Goal: Task Accomplishment & Management: Manage account settings

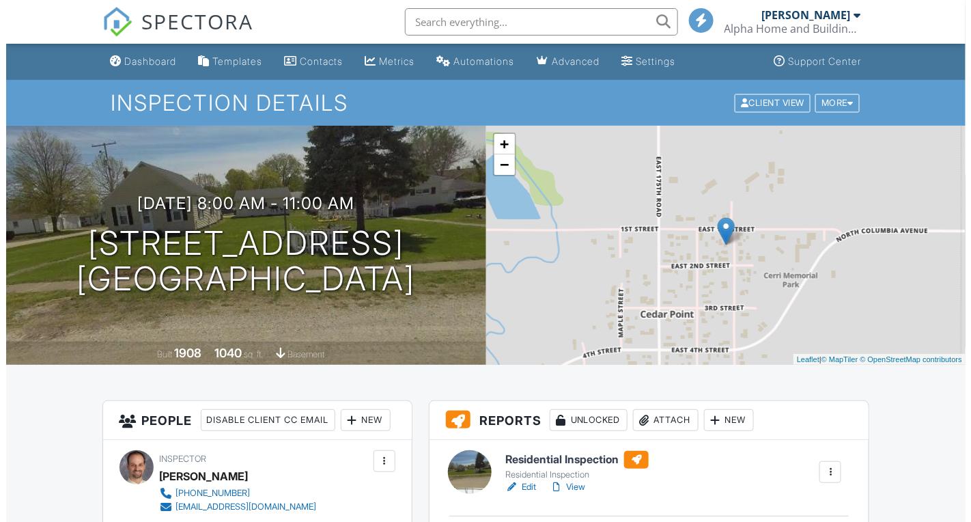
scroll to position [106, 0]
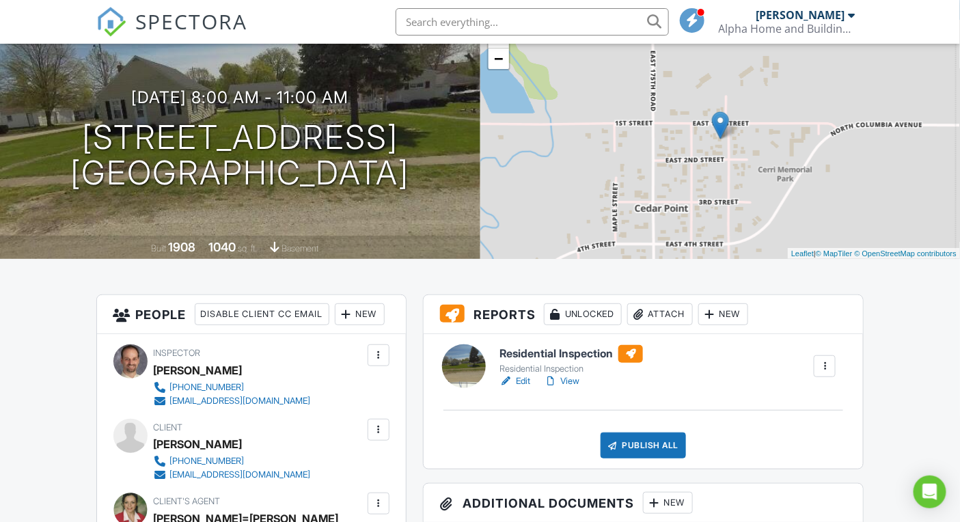
click at [666, 309] on div "Attach" at bounding box center [660, 314] width 66 height 22
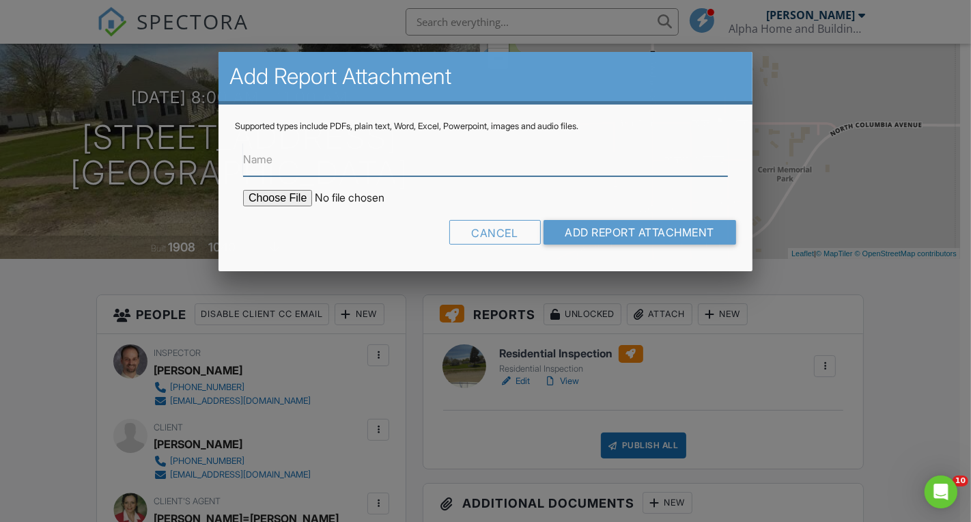
scroll to position [0, 0]
type input "Radon Recommendations"
click at [255, 199] on input "file" at bounding box center [359, 198] width 232 height 16
type input "C:\fakepath\Radon Recomendations.pdf"
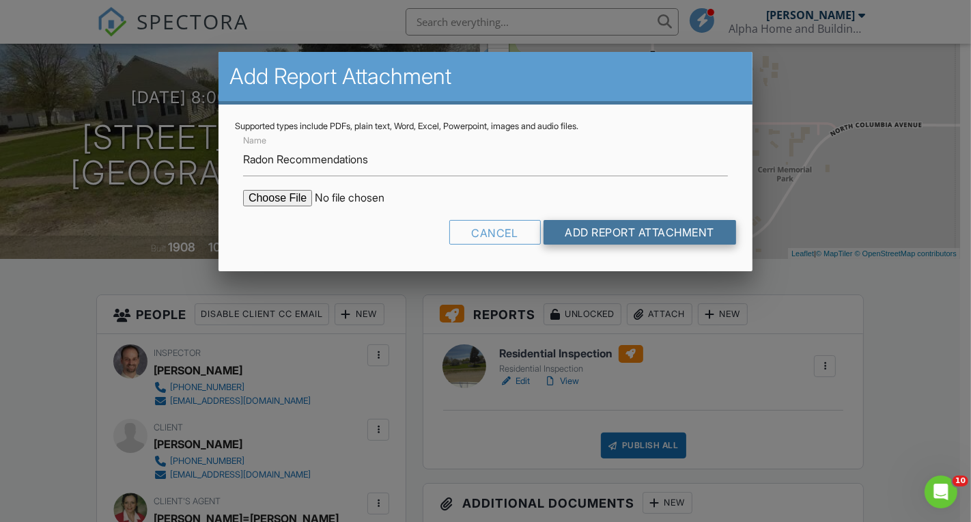
click at [641, 236] on input "Add Report Attachment" at bounding box center [640, 232] width 193 height 25
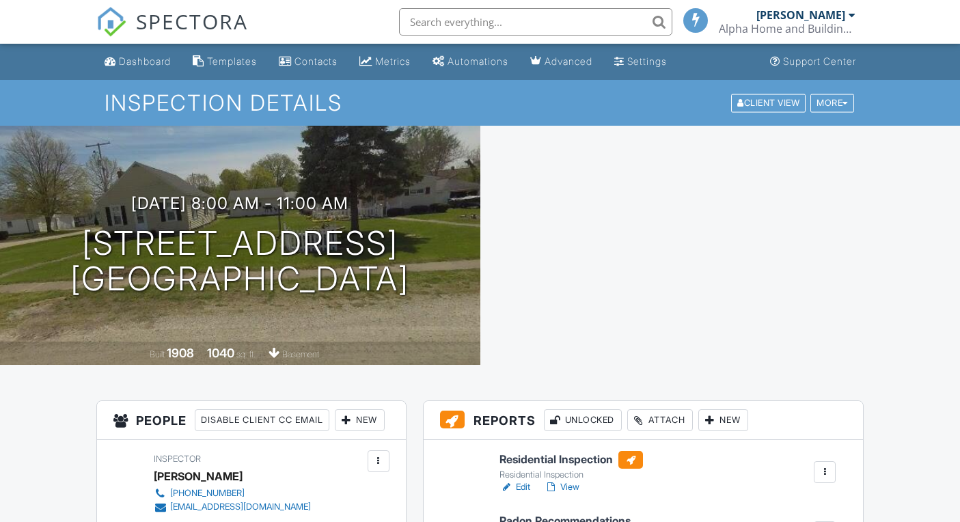
click at [666, 416] on div "Attach" at bounding box center [660, 420] width 66 height 22
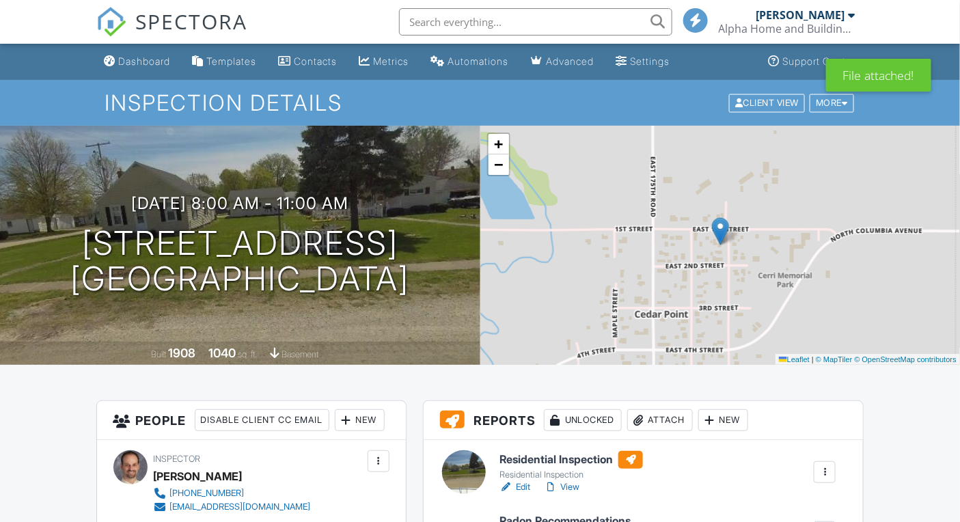
click at [660, 421] on div "Attach" at bounding box center [660, 420] width 66 height 22
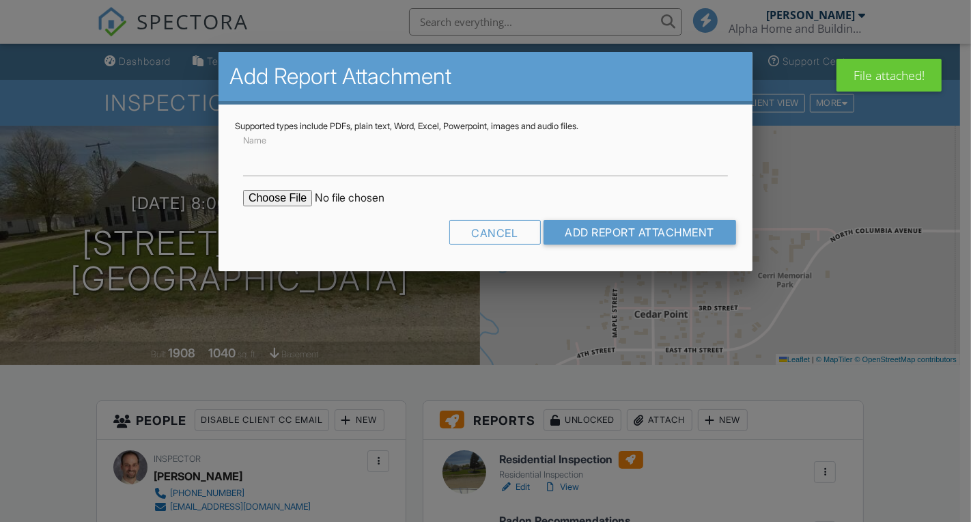
click at [287, 208] on form "Name Cancel Add Report Attachment" at bounding box center [485, 193] width 501 height 123
click at [286, 194] on input "file" at bounding box center [359, 198] width 232 height 16
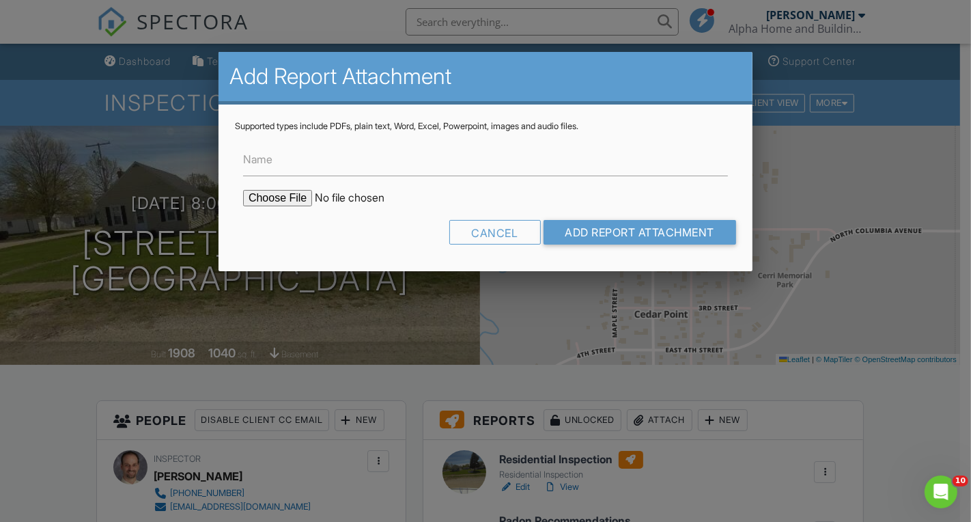
type input "C:\fakepath\[STREET_ADDRESS]pdf"
click at [448, 150] on input "Name" at bounding box center [485, 159] width 485 height 33
type input "Radon Report"
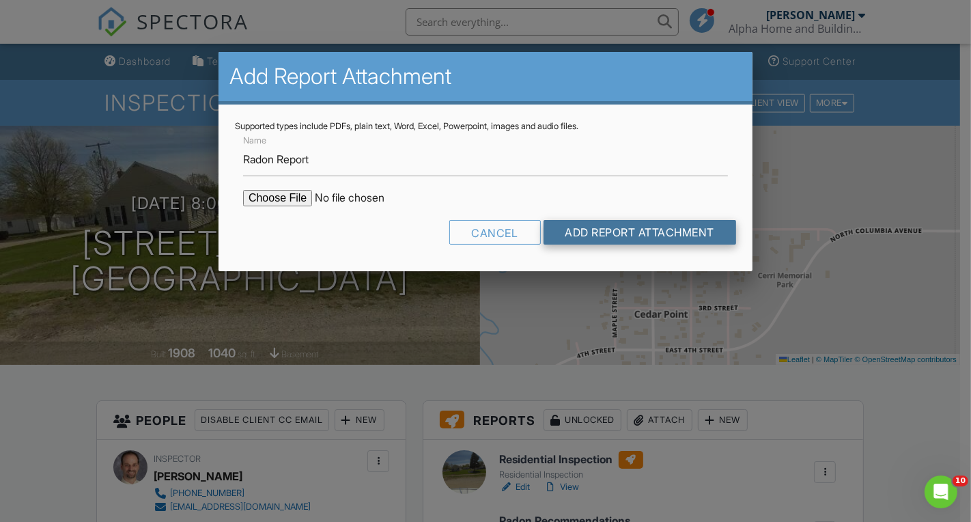
click at [613, 223] on input "Add Report Attachment" at bounding box center [640, 232] width 193 height 25
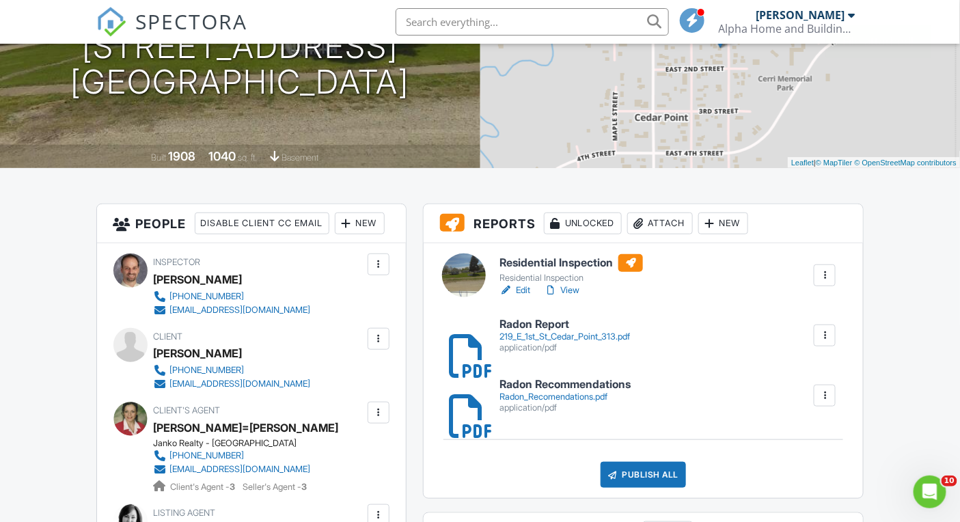
scroll to position [195, 0]
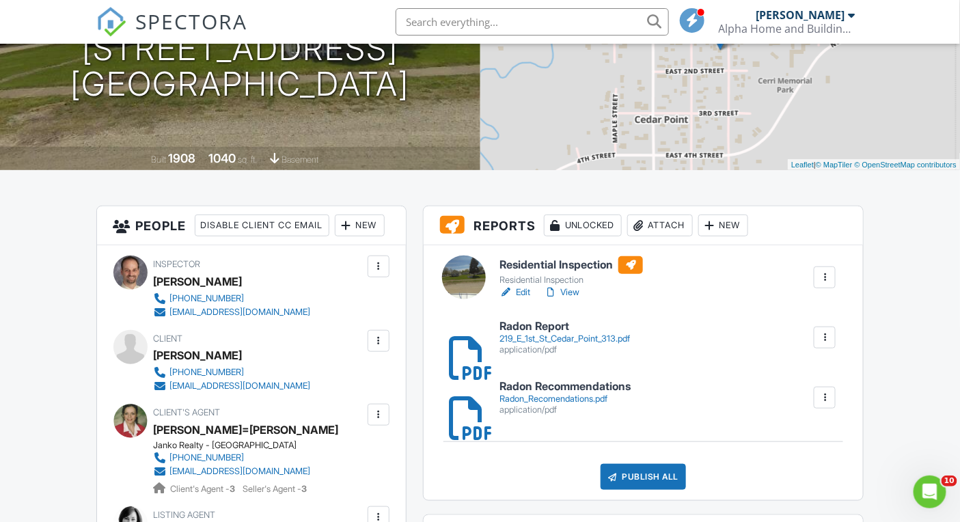
click at [569, 290] on link "View" at bounding box center [562, 292] width 36 height 14
